Goal: Find specific page/section: Find specific page/section

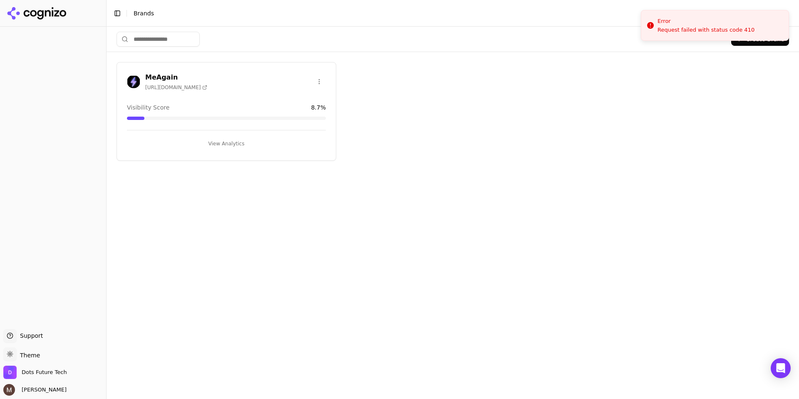
click at [272, 87] on div "MeAgain [URL][DOMAIN_NAME]" at bounding box center [226, 81] width 199 height 18
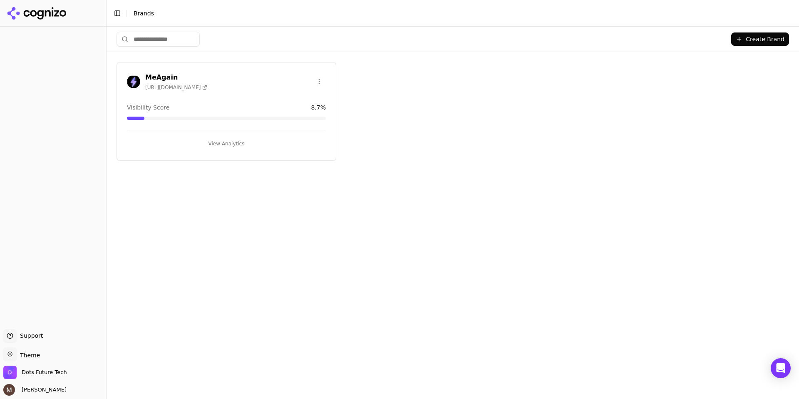
click at [150, 76] on h3 "MeAgain" at bounding box center [176, 77] width 62 height 10
